Goal: Task Accomplishment & Management: Use online tool/utility

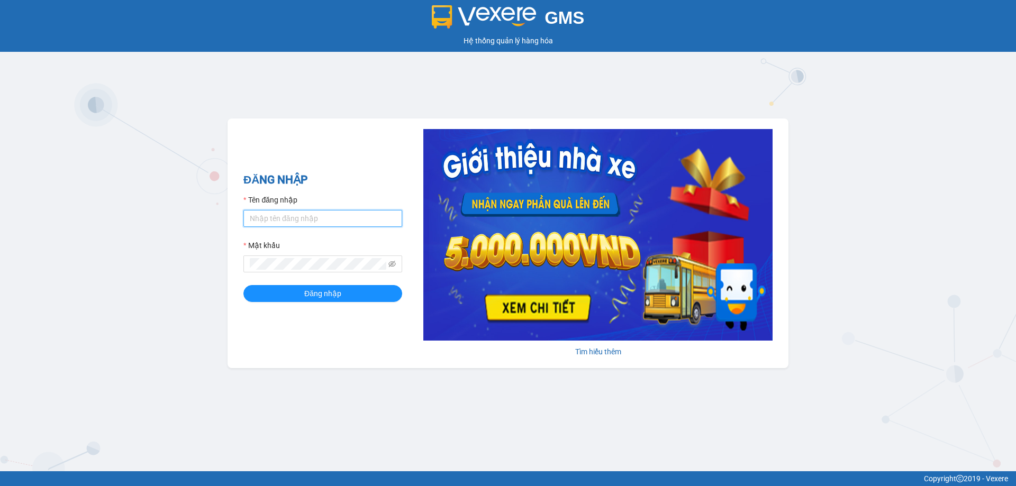
click at [270, 225] on input "Tên đăng nhập" at bounding box center [322, 218] width 159 height 17
paste input "Vpnhon.anhhuyhp"
click at [170, 484] on div "Copyright 2019 - Vexere" at bounding box center [508, 479] width 1000 height 12
click at [277, 296] on button "Đăng nhập" at bounding box center [322, 293] width 159 height 17
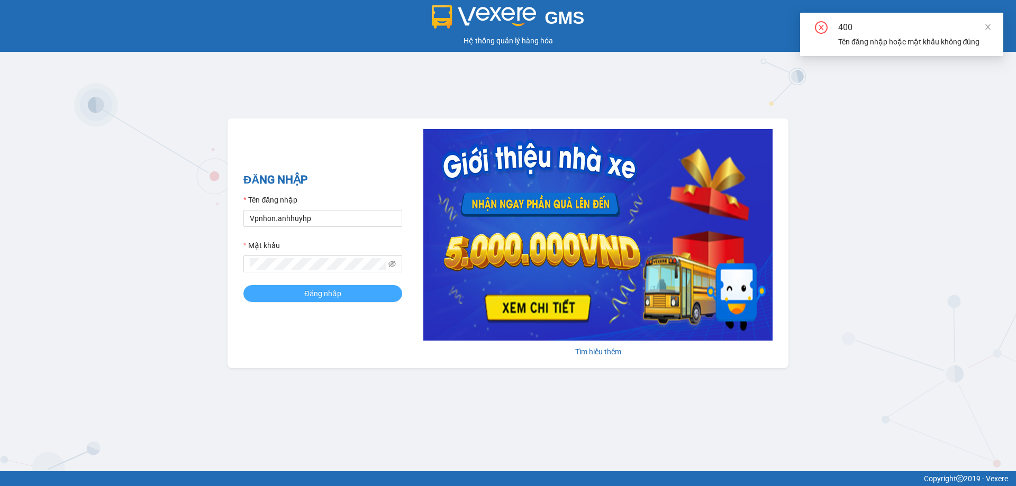
click at [283, 294] on button "Đăng nhập" at bounding box center [322, 293] width 159 height 17
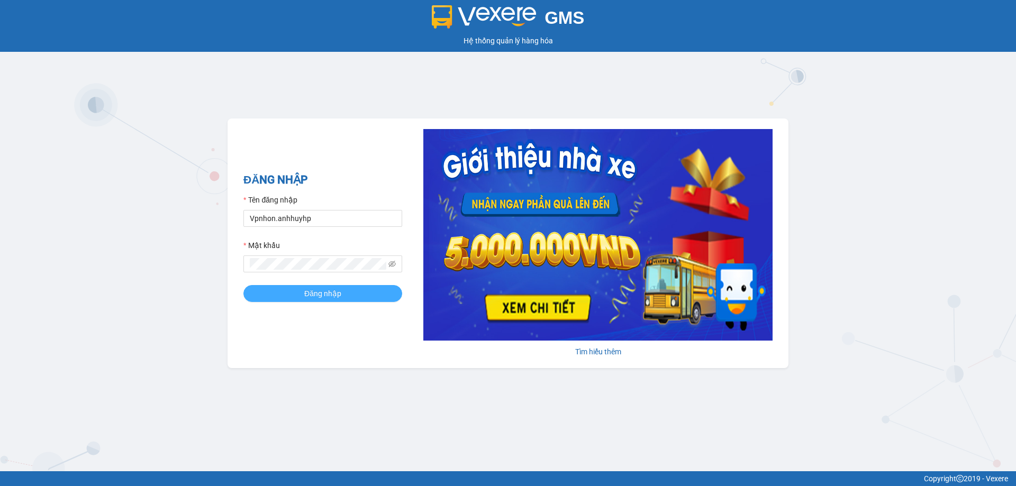
click at [325, 296] on span "Đăng nhập" at bounding box center [322, 294] width 37 height 12
click at [225, 269] on div "GMS Hệ thống [PERSON_NAME] hàng [PERSON_NAME] NHẬP Tên đăng nhập Vpnhon.anhhuyh…" at bounding box center [508, 236] width 1016 height 472
click at [390, 268] on span at bounding box center [391, 264] width 7 height 12
click at [391, 264] on icon "eye-invisible" at bounding box center [391, 264] width 7 height 6
click at [311, 292] on span "Đăng nhập" at bounding box center [322, 294] width 37 height 12
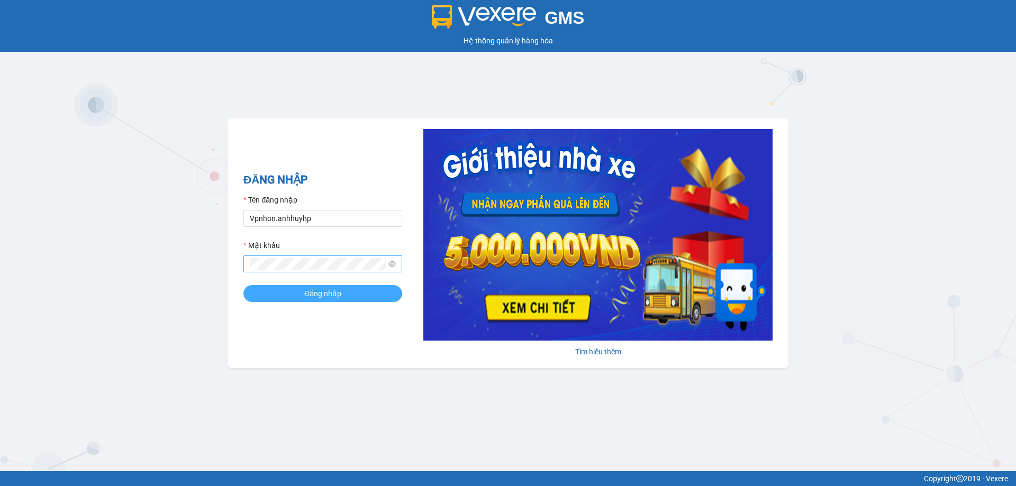
click at [335, 299] on span "Đăng nhập" at bounding box center [322, 294] width 37 height 12
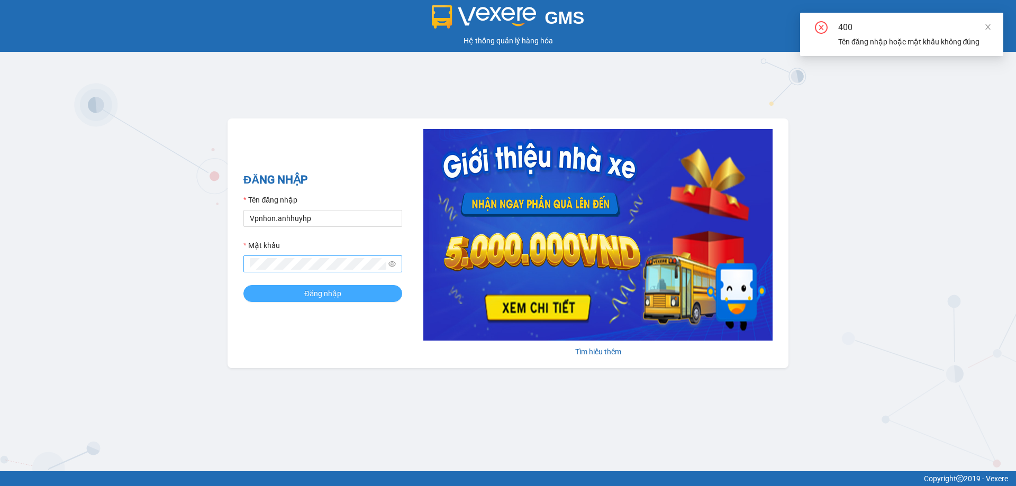
click at [334, 299] on span "Đăng nhập" at bounding box center [322, 294] width 37 height 12
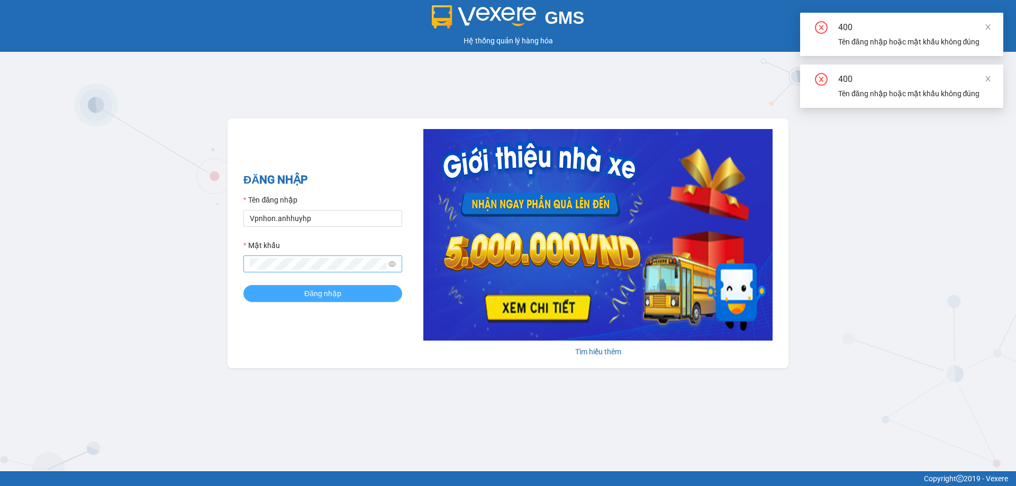
click at [334, 299] on span "Đăng nhập" at bounding box center [322, 294] width 37 height 12
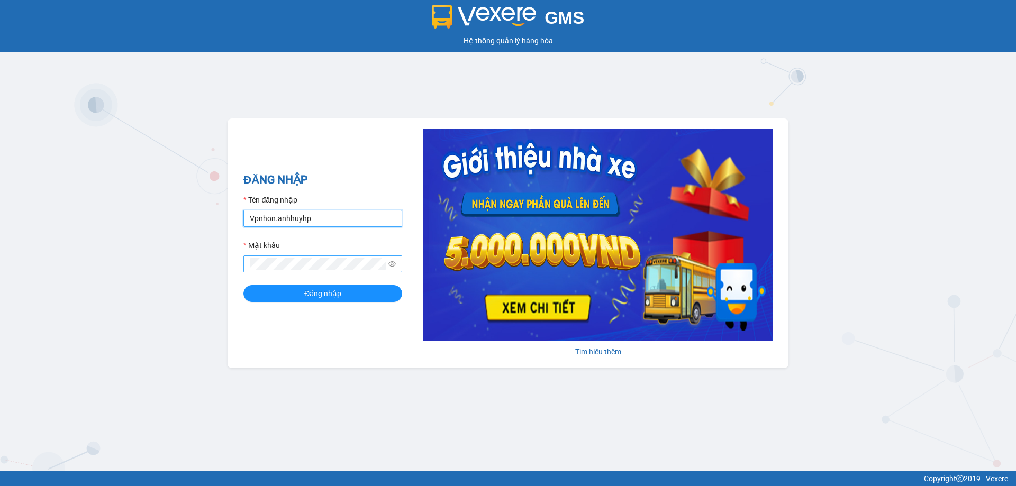
click at [253, 220] on input "Vpnhon.anhhuyhp" at bounding box center [322, 218] width 159 height 17
type input "vpnhon.anhhuyhp"
click at [310, 287] on button "Đăng nhập" at bounding box center [322, 293] width 159 height 17
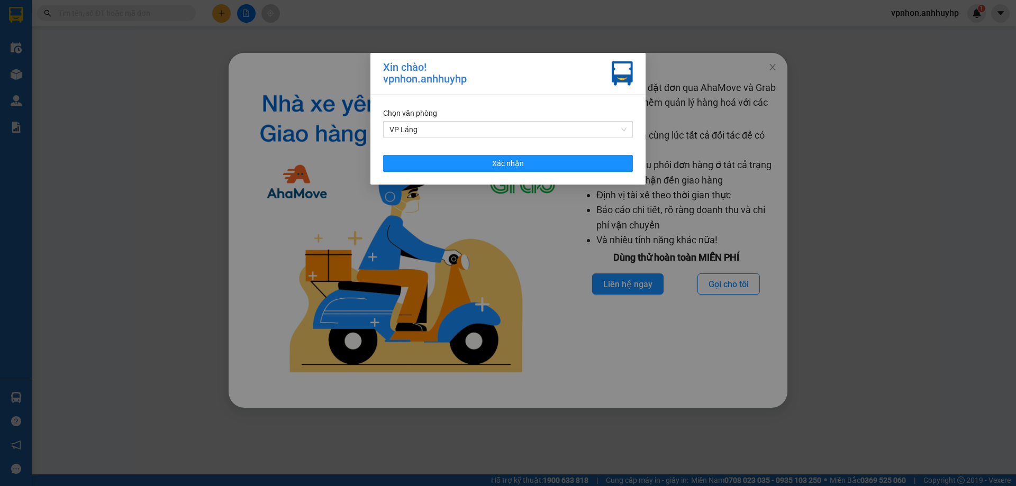
click at [503, 139] on div "[PERSON_NAME] [PERSON_NAME] Xác [PERSON_NAME]" at bounding box center [507, 140] width 275 height 90
click at [492, 133] on span "VP Láng" at bounding box center [508, 130] width 237 height 16
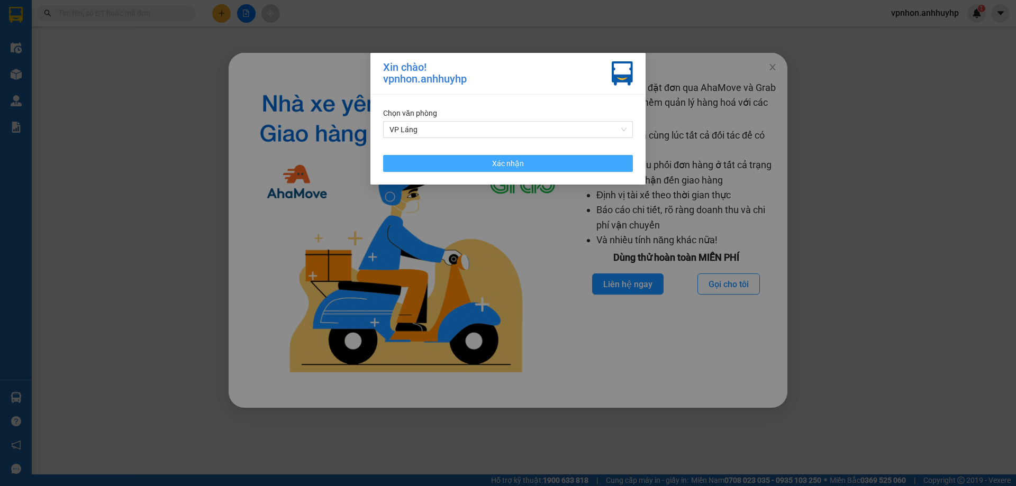
click at [433, 164] on button "Xác nhận" at bounding box center [508, 163] width 250 height 17
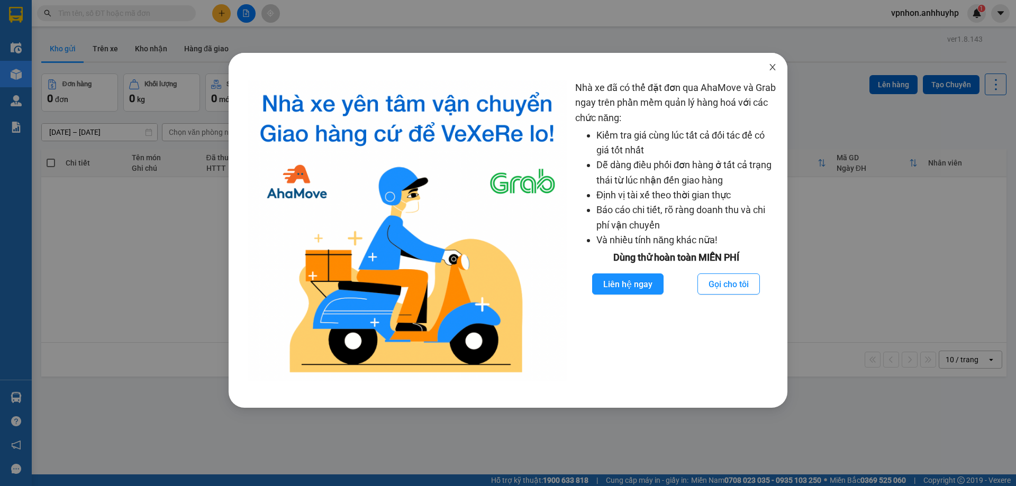
click at [770, 67] on icon "close" at bounding box center [773, 67] width 8 height 8
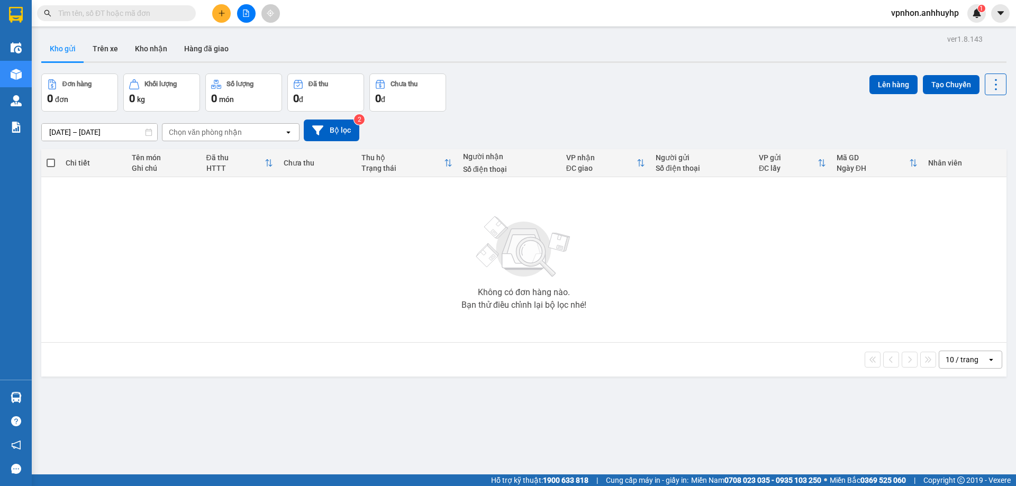
drag, startPoint x: 111, startPoint y: 54, endPoint x: 106, endPoint y: 64, distance: 11.1
click at [112, 53] on button "Trên xe" at bounding box center [105, 48] width 42 height 25
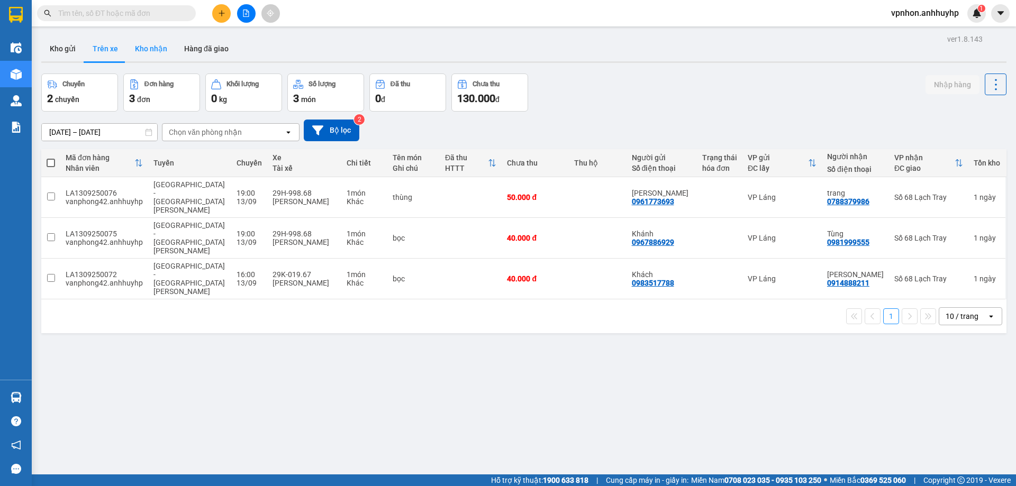
click at [148, 45] on button "Kho nhận" at bounding box center [150, 48] width 49 height 25
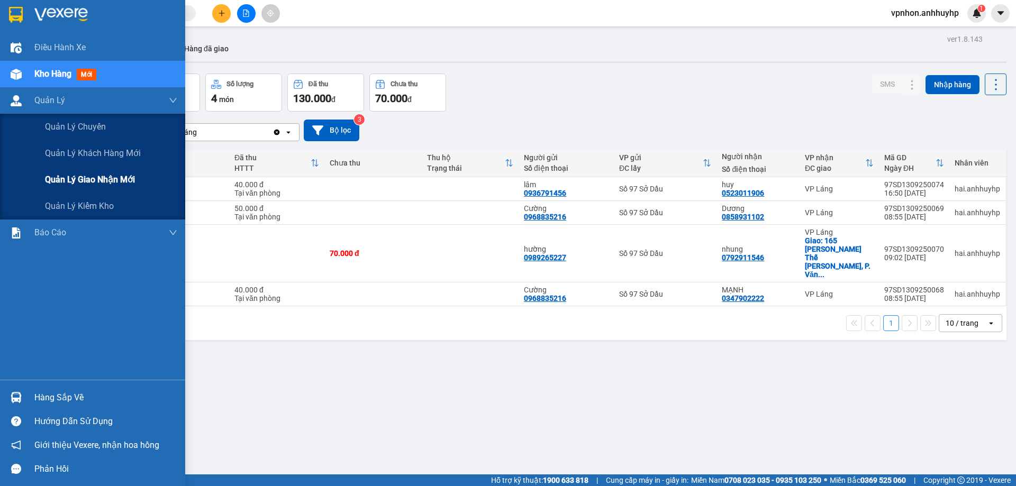
click at [70, 189] on div "Quản lý giao nhận mới" at bounding box center [111, 180] width 132 height 26
